Goal: Obtain resource: Download file/media

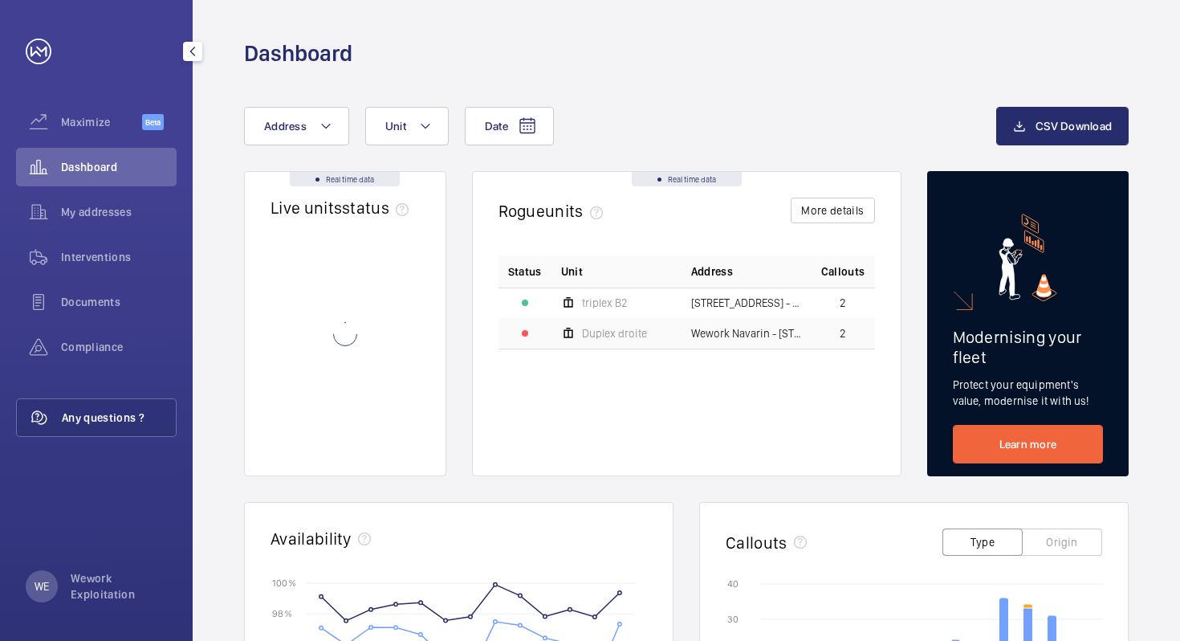
click at [96, 416] on span "Any questions ?" at bounding box center [119, 417] width 114 height 16
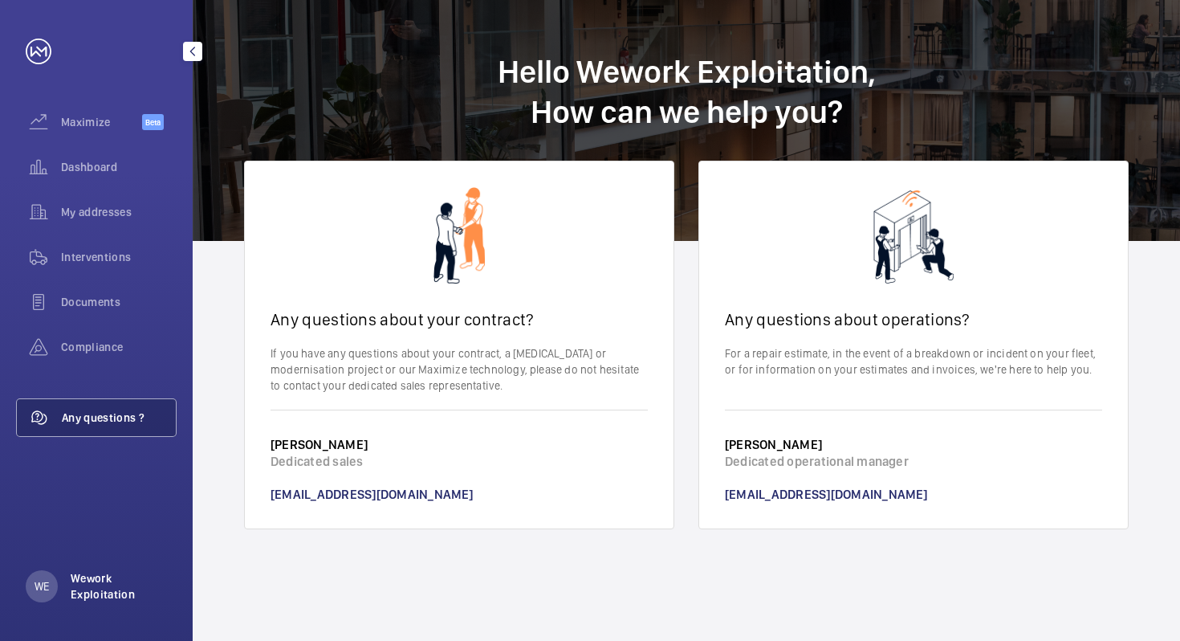
click at [100, 588] on p "Wework Exploitation" at bounding box center [119, 586] width 96 height 32
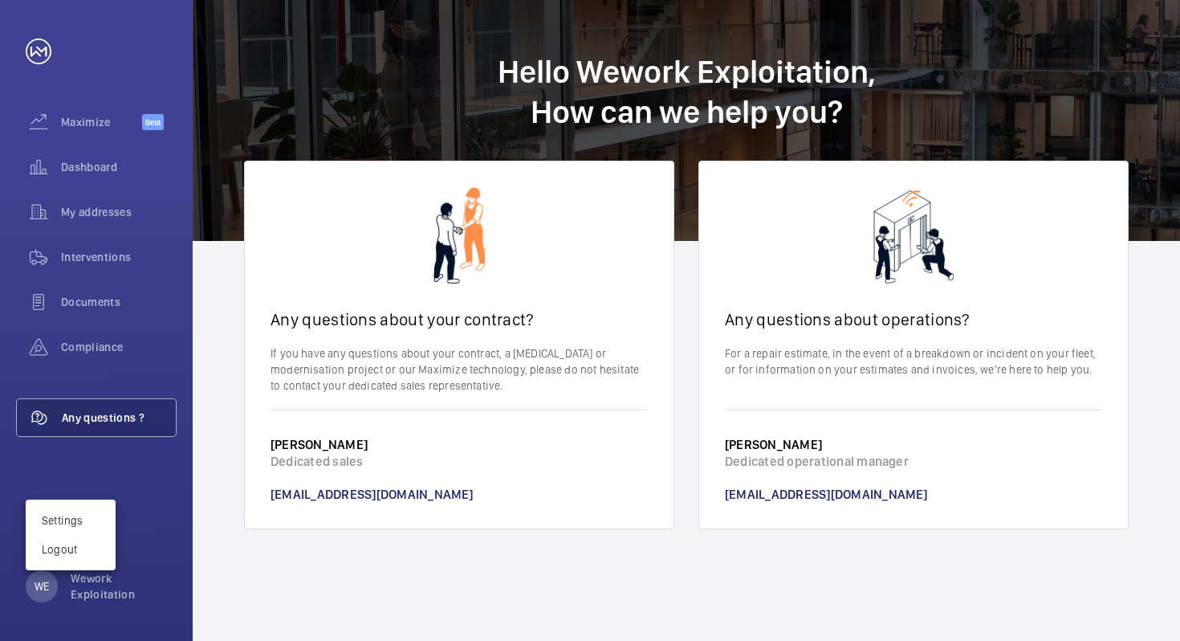
click at [154, 470] on div at bounding box center [590, 320] width 1180 height 641
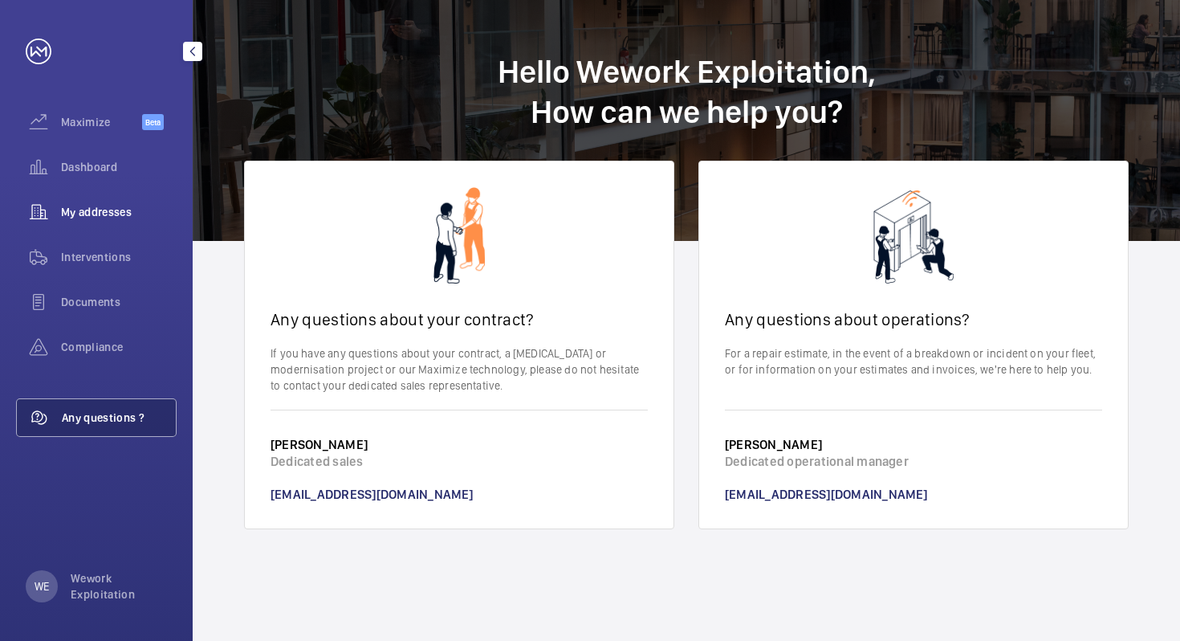
click at [104, 220] on div "My addresses" at bounding box center [96, 212] width 161 height 39
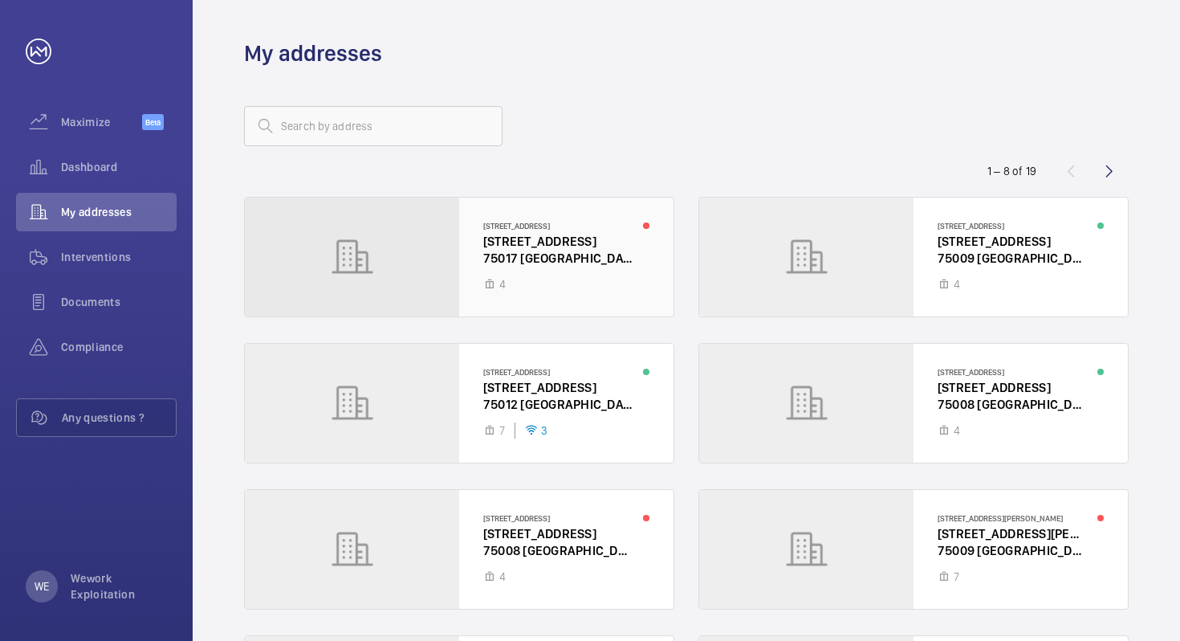
click at [535, 250] on div at bounding box center [459, 256] width 429 height 119
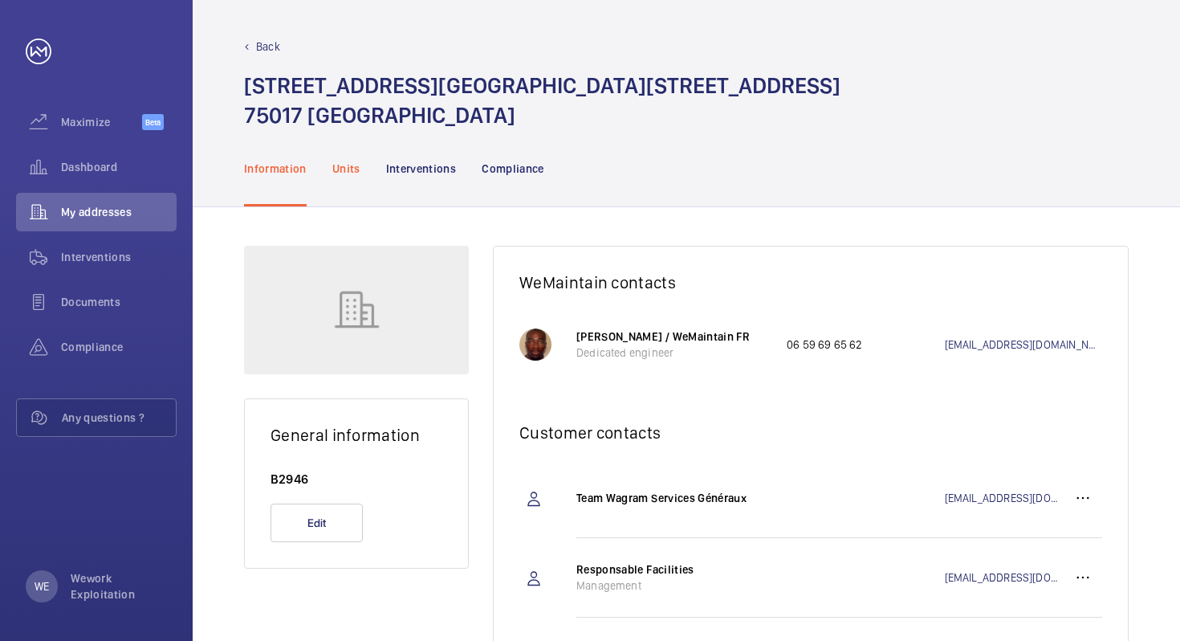
click at [332, 165] on p "Units" at bounding box center [346, 169] width 28 height 16
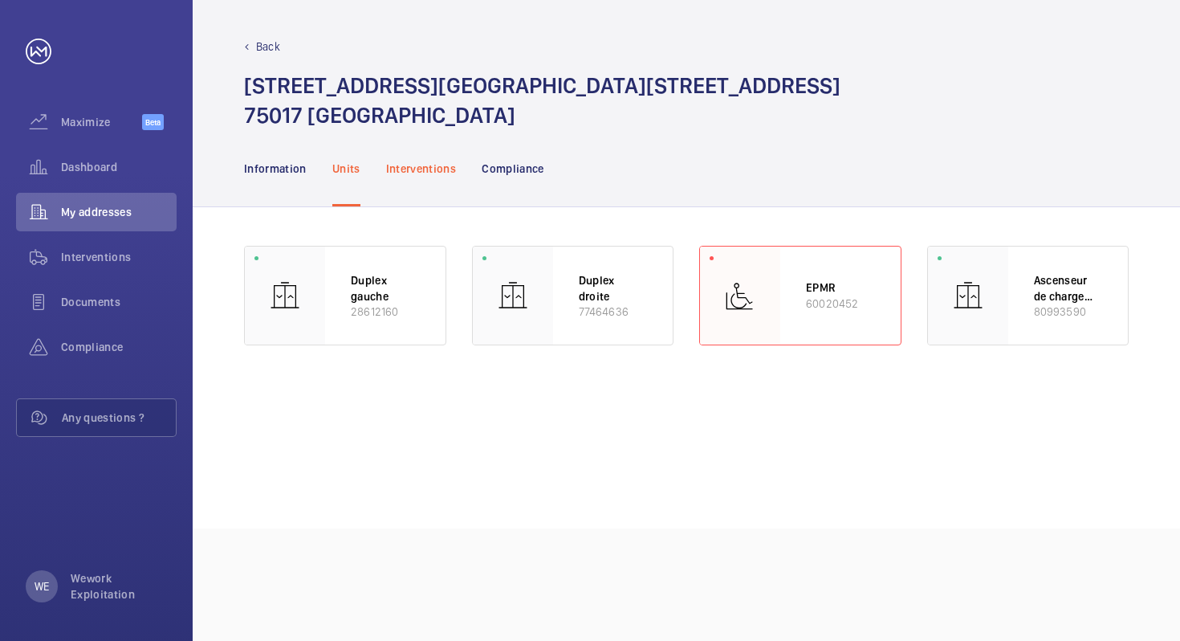
click at [424, 163] on p "Interventions" at bounding box center [421, 169] width 71 height 16
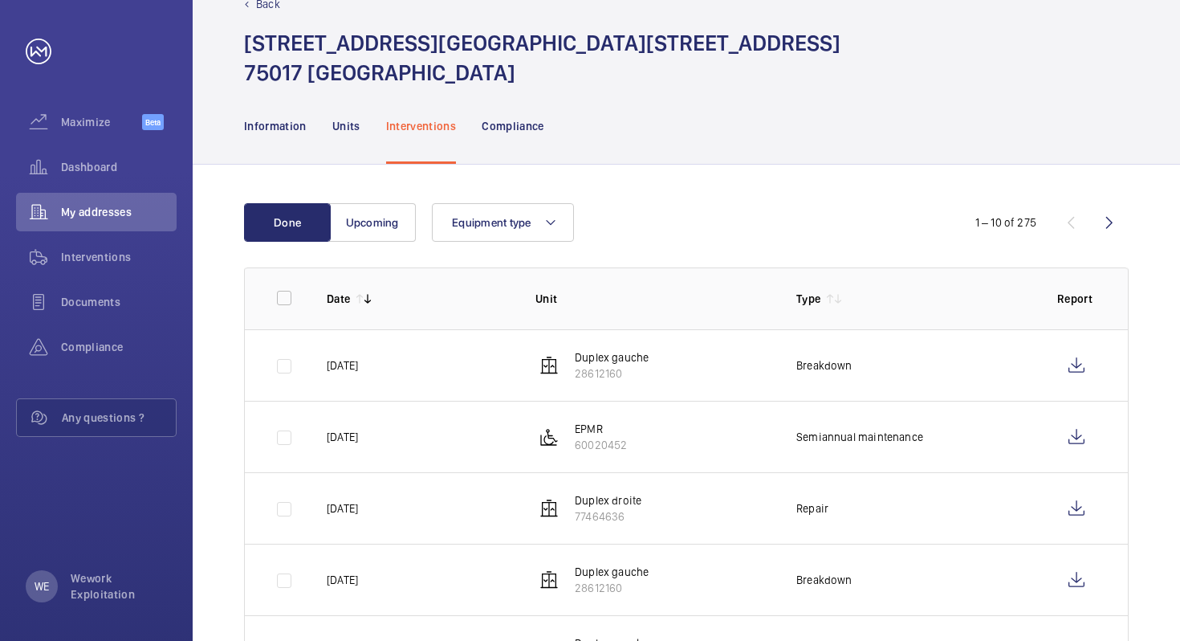
scroll to position [128, 0]
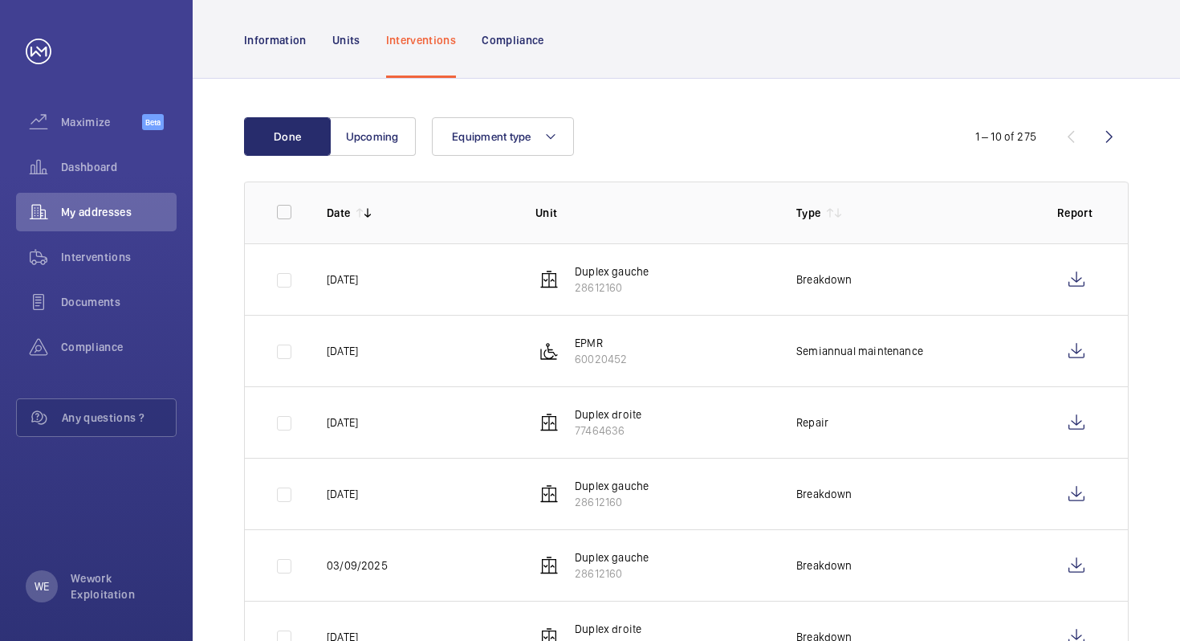
click at [612, 271] on p "Duplex gauche" at bounding box center [612, 271] width 74 height 16
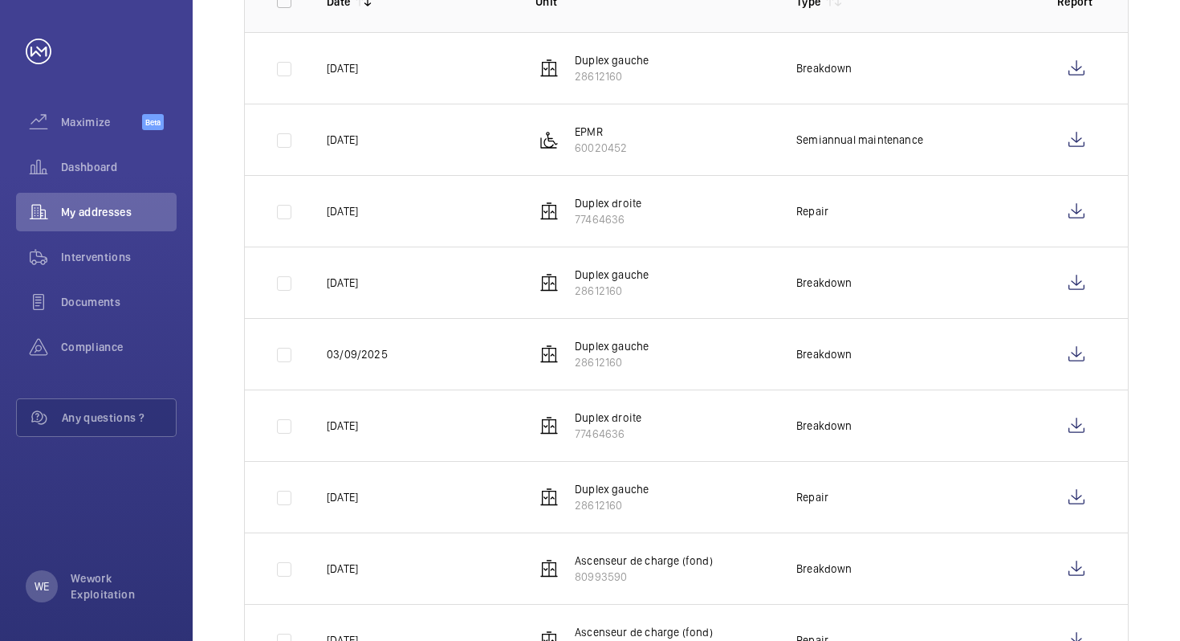
scroll to position [329, 0]
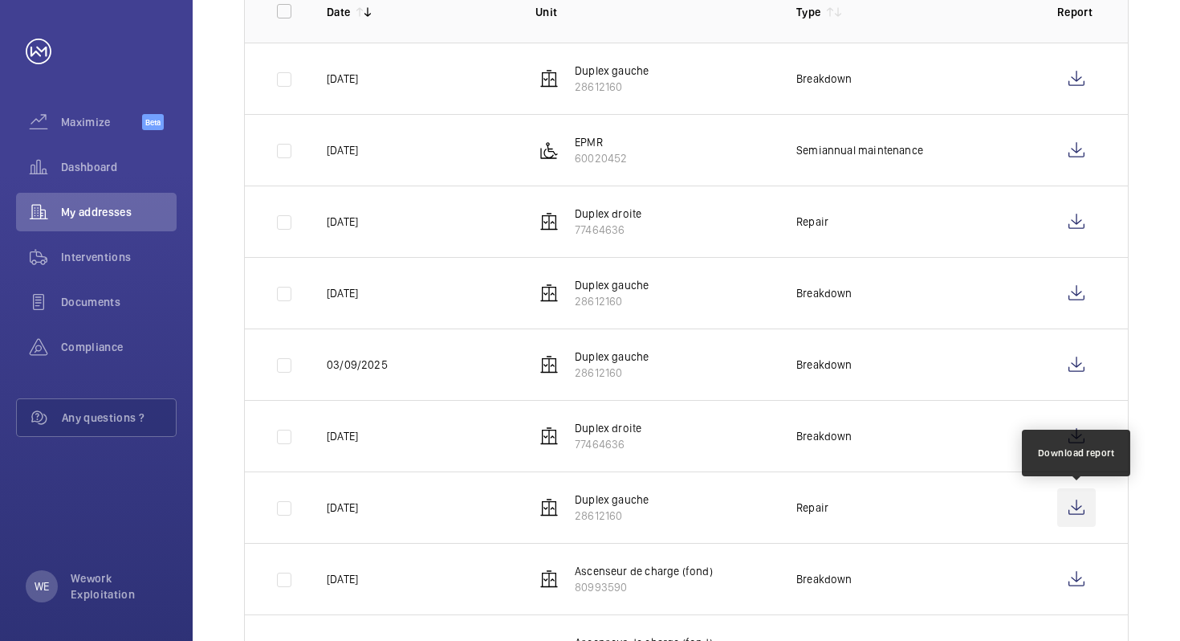
click at [1074, 507] on wm-front-icon-button at bounding box center [1076, 507] width 39 height 39
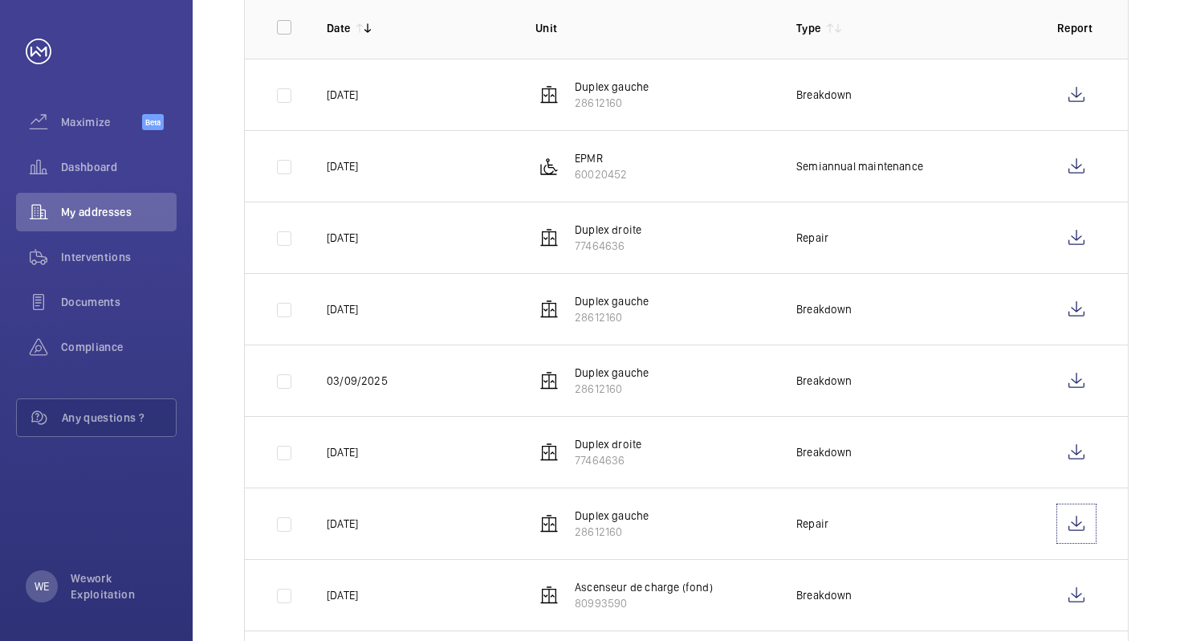
scroll to position [332, 0]
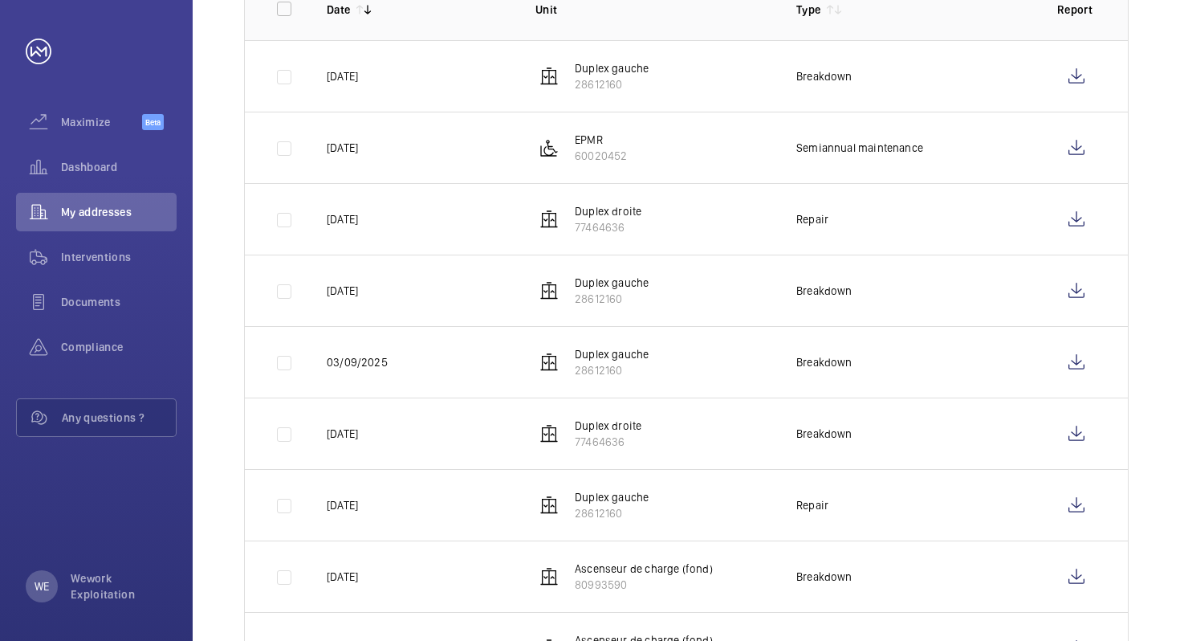
click at [1159, 492] on div "Done Upcoming Equipment type 1 – 10 of 275 Date Unit Type Report [DATE] Duplex …" at bounding box center [686, 335] width 987 height 918
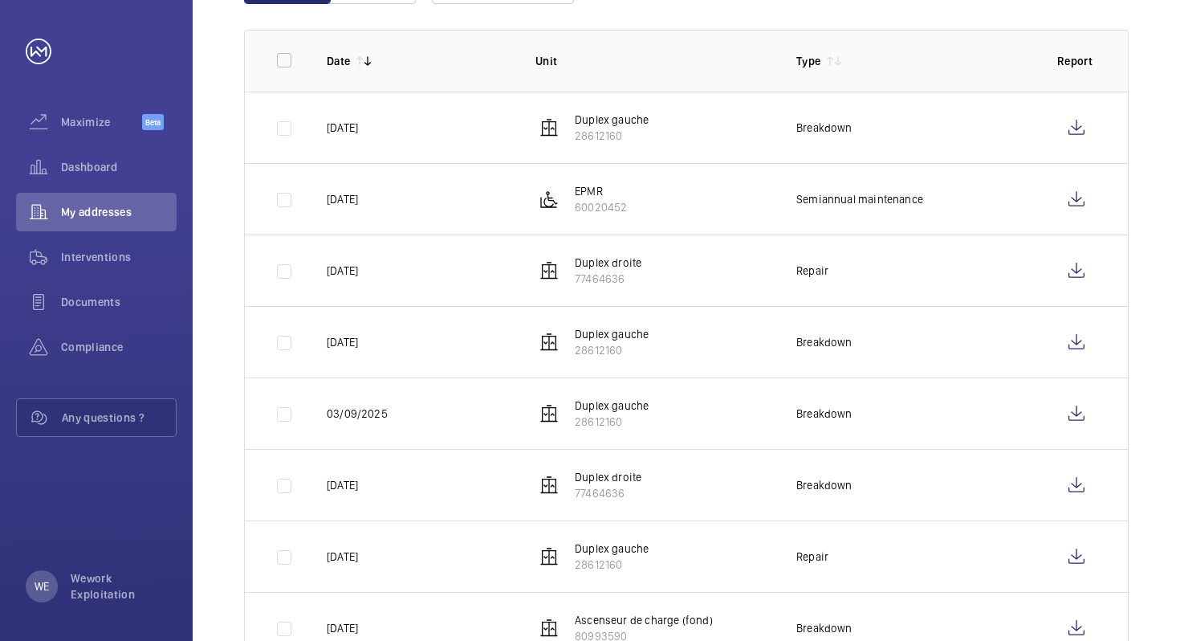
scroll to position [281, 0]
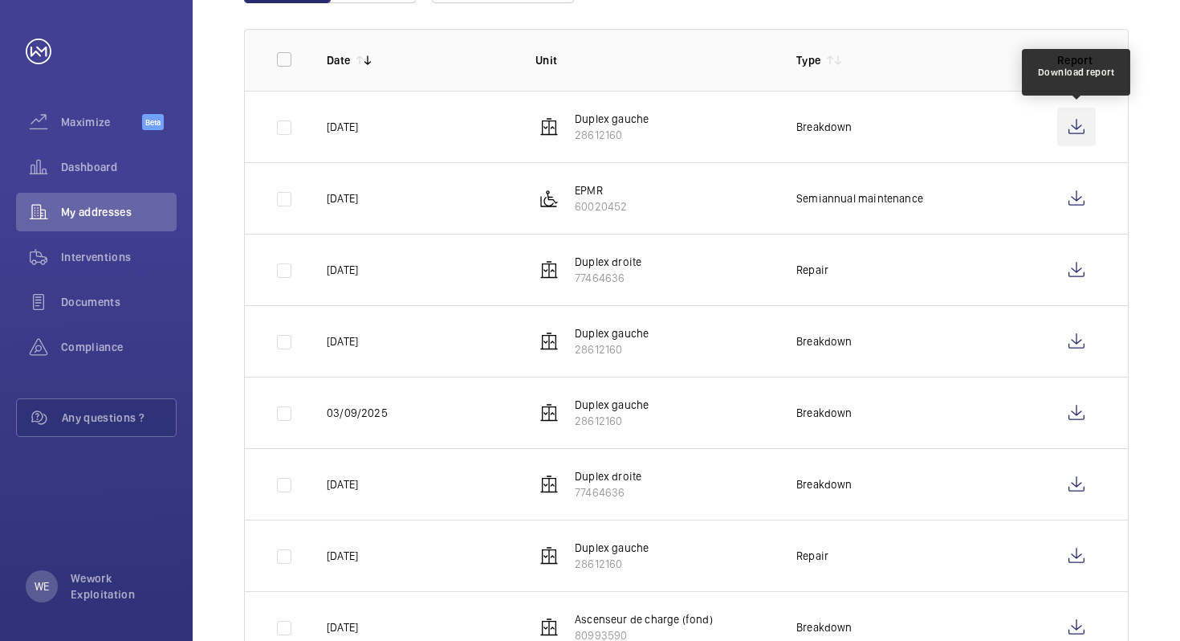
click at [1071, 125] on wm-front-icon-button at bounding box center [1076, 127] width 39 height 39
click at [991, 130] on td "Breakdown" at bounding box center [901, 126] width 261 height 71
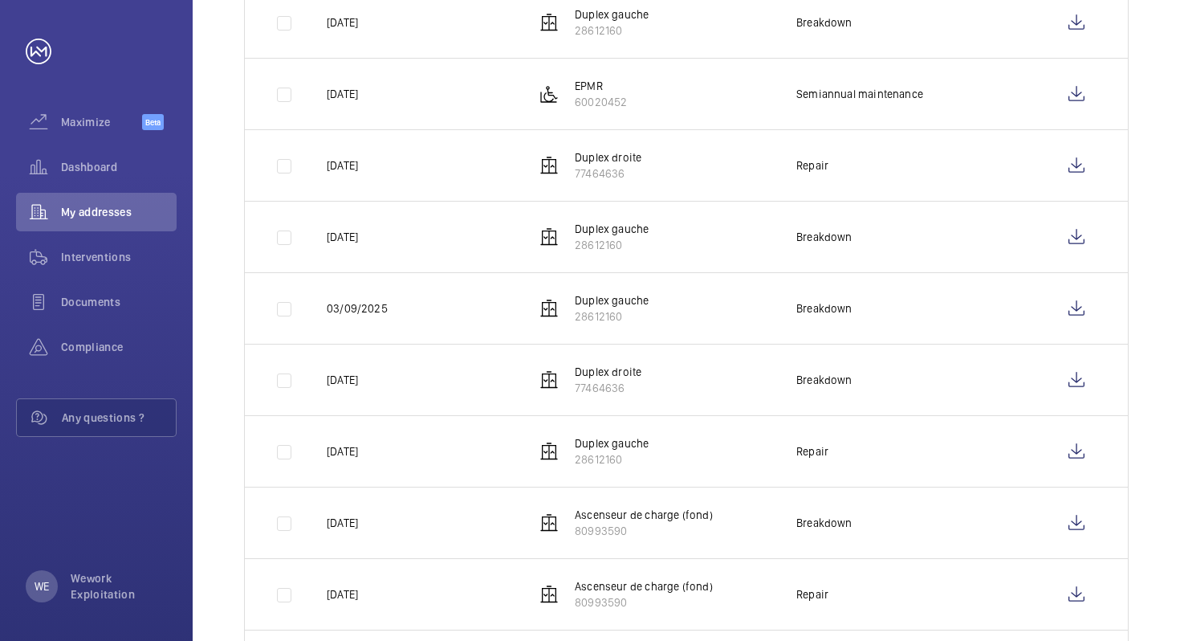
scroll to position [422, 0]
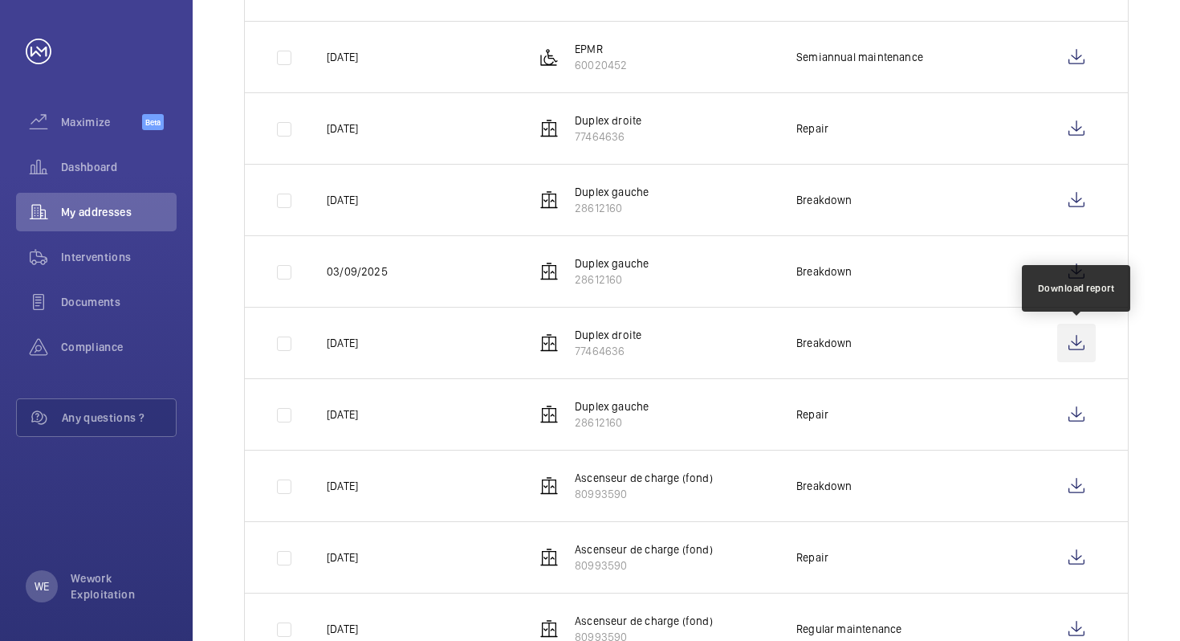
click at [1079, 340] on wm-front-icon-button at bounding box center [1076, 343] width 39 height 39
click at [974, 271] on td "Breakdown" at bounding box center [901, 270] width 261 height 71
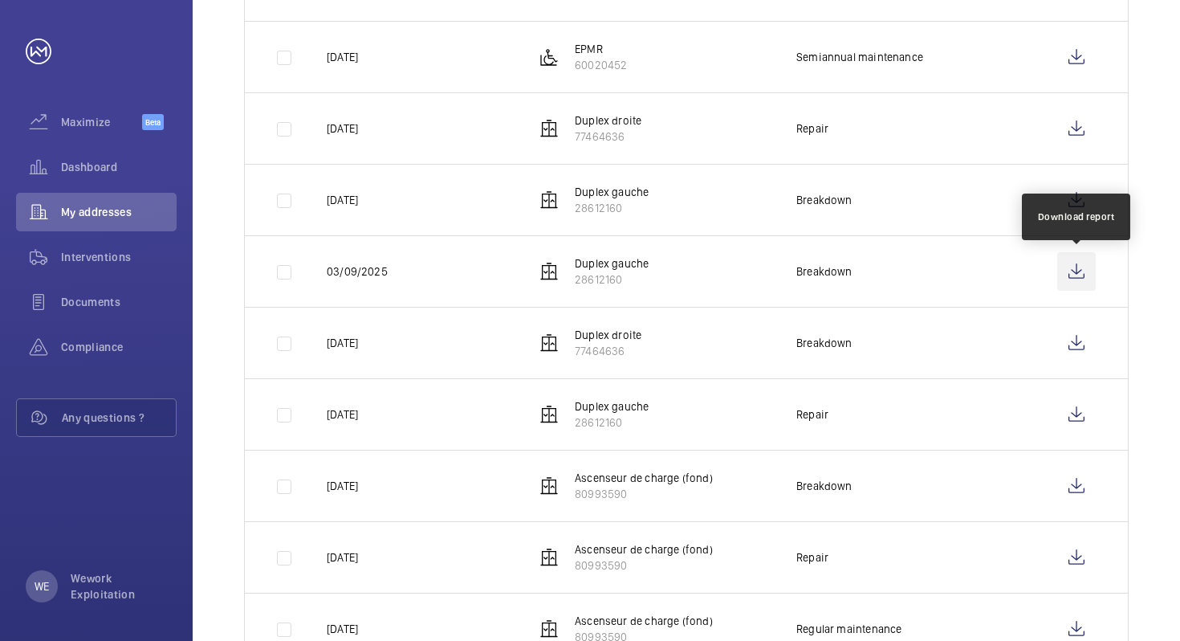
click at [1076, 268] on wm-front-icon-button at bounding box center [1076, 271] width 39 height 39
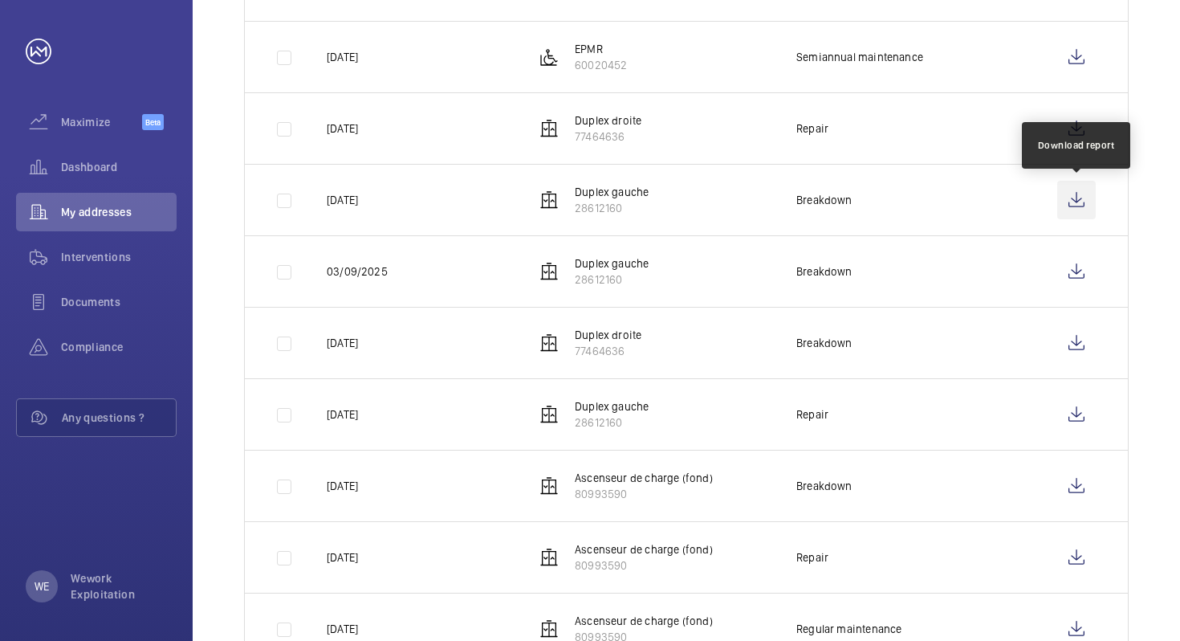
click at [1068, 191] on wm-front-icon-button at bounding box center [1076, 200] width 39 height 39
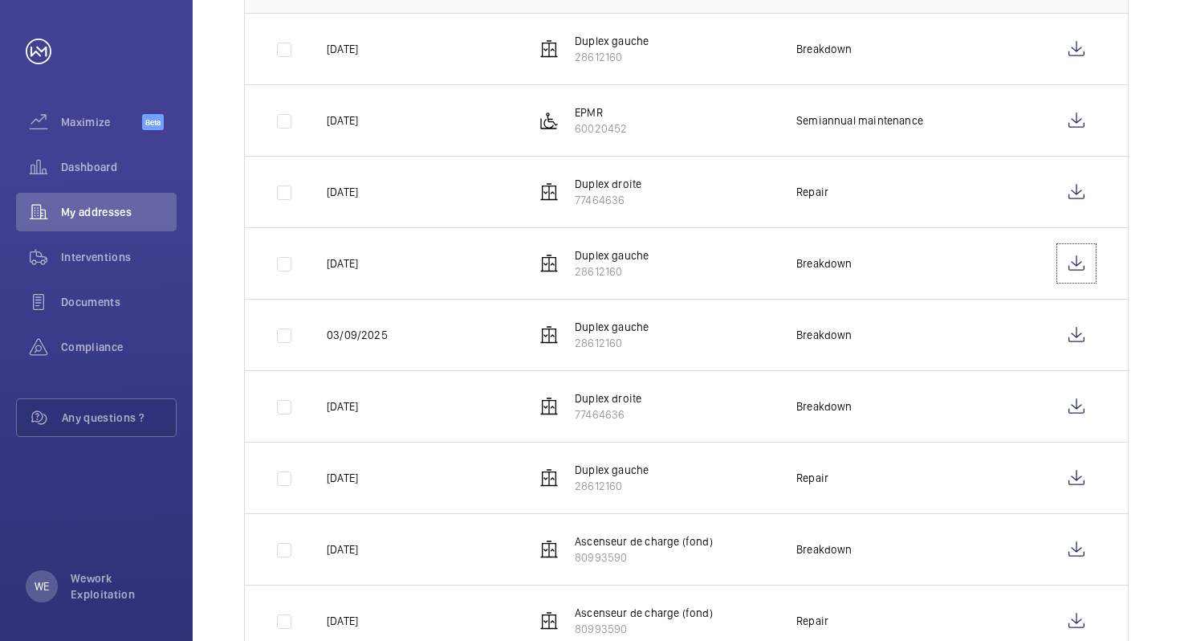
scroll to position [355, 0]
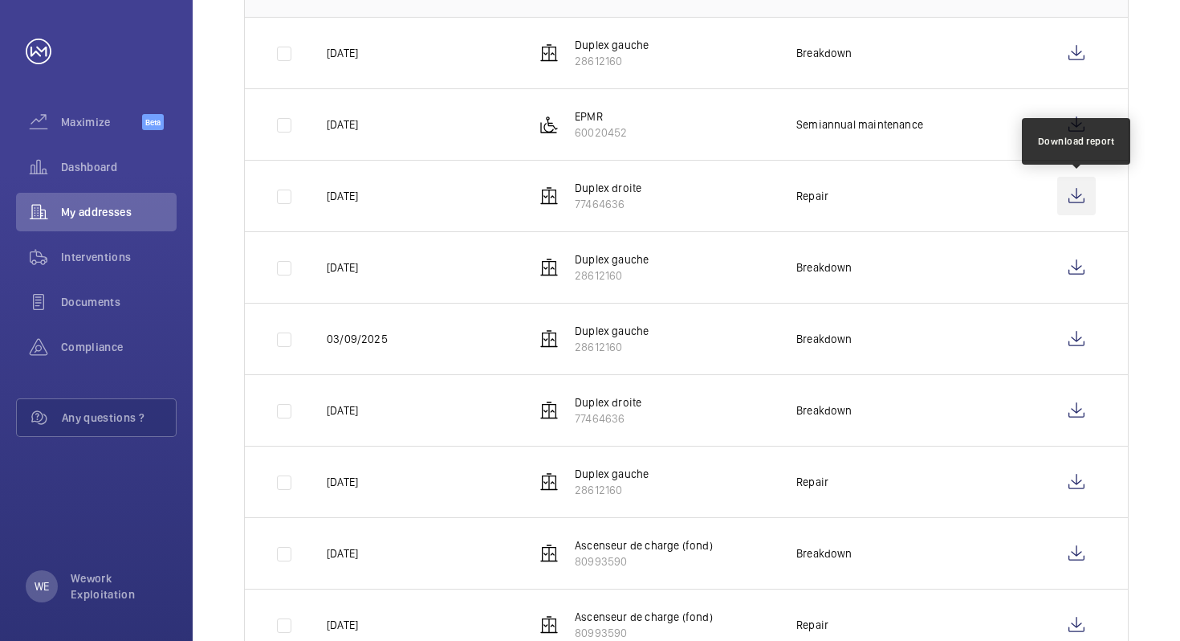
click at [1078, 191] on wm-front-icon-button at bounding box center [1076, 196] width 39 height 39
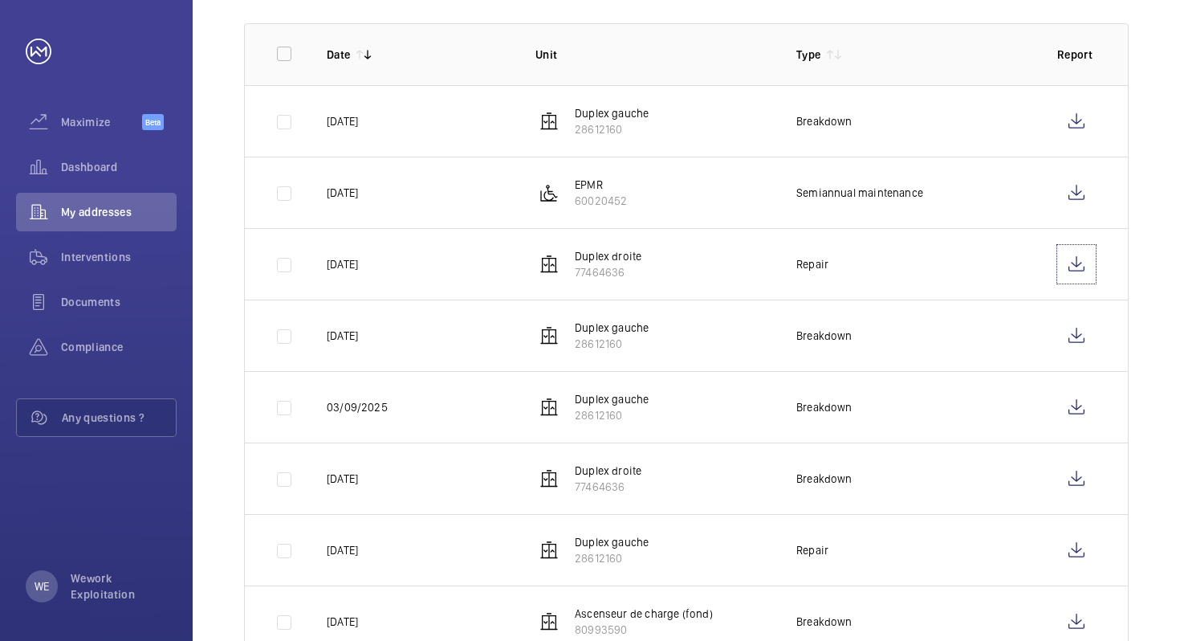
scroll to position [232, 0]
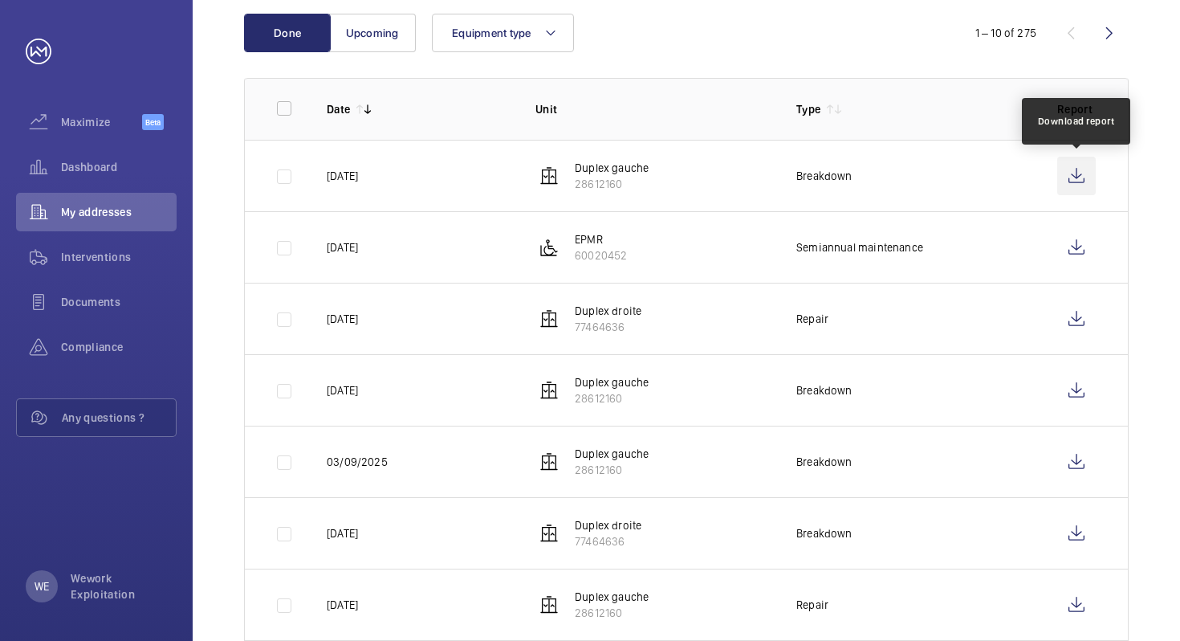
click at [1078, 177] on wm-front-icon-button at bounding box center [1076, 176] width 39 height 39
click at [730, 51] on div "Equipment type" at bounding box center [684, 33] width 504 height 39
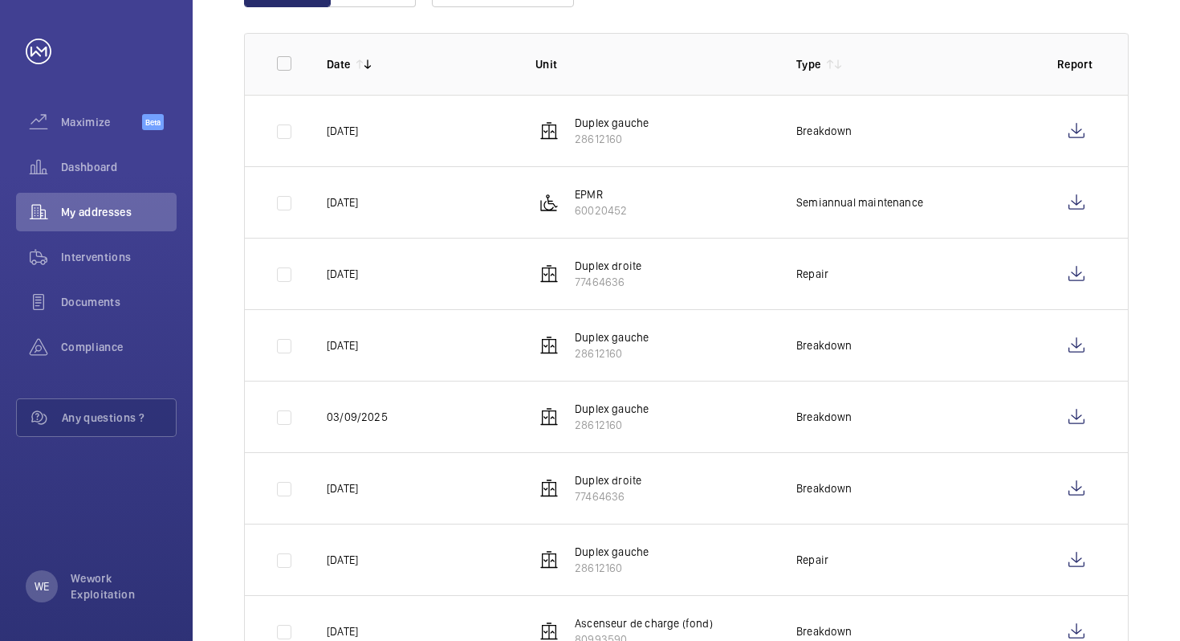
scroll to position [0, 0]
